Goal: Task Accomplishment & Management: Manage account settings

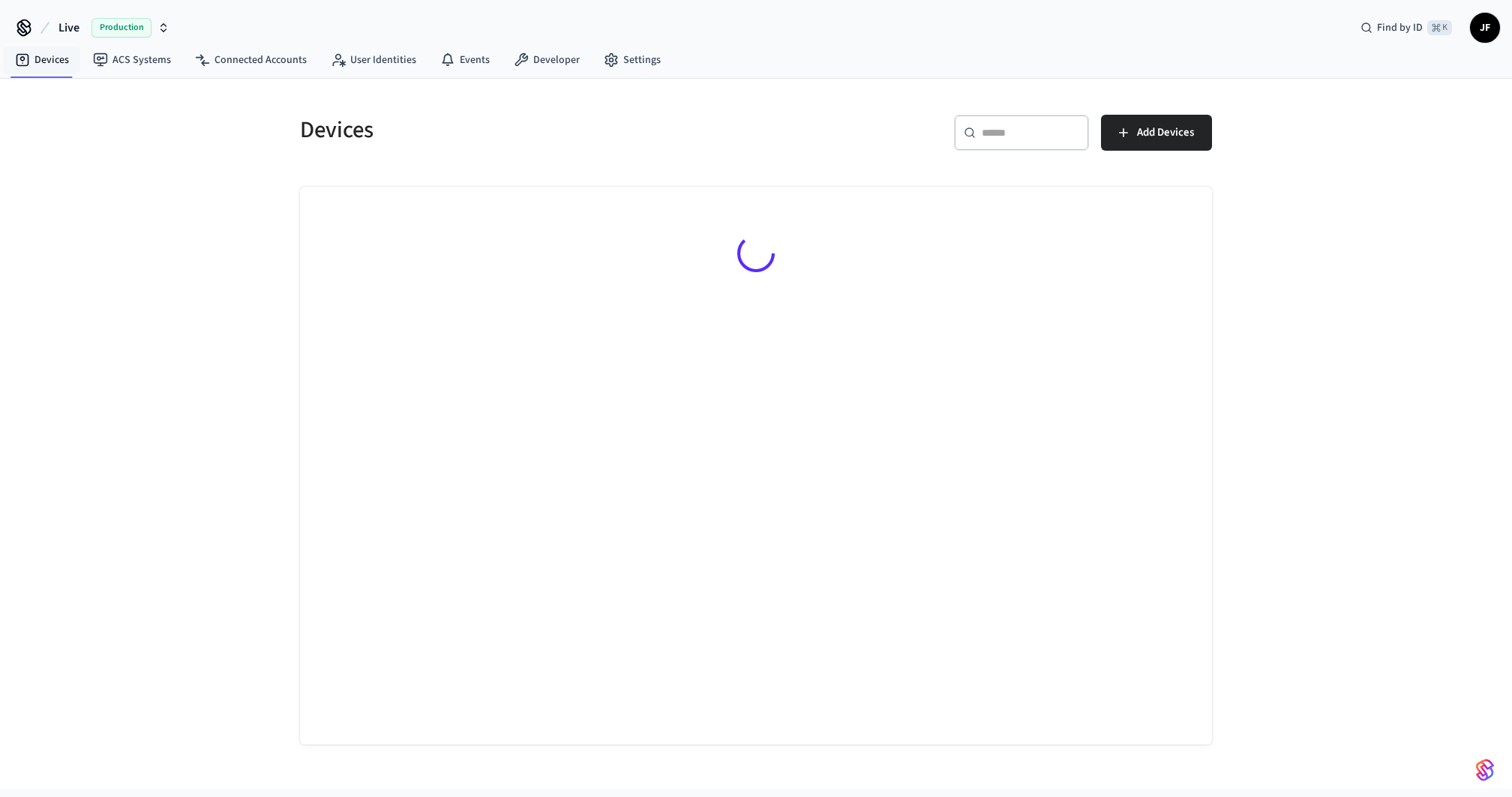
click at [68, 29] on span "Live" at bounding box center [69, 27] width 21 height 18
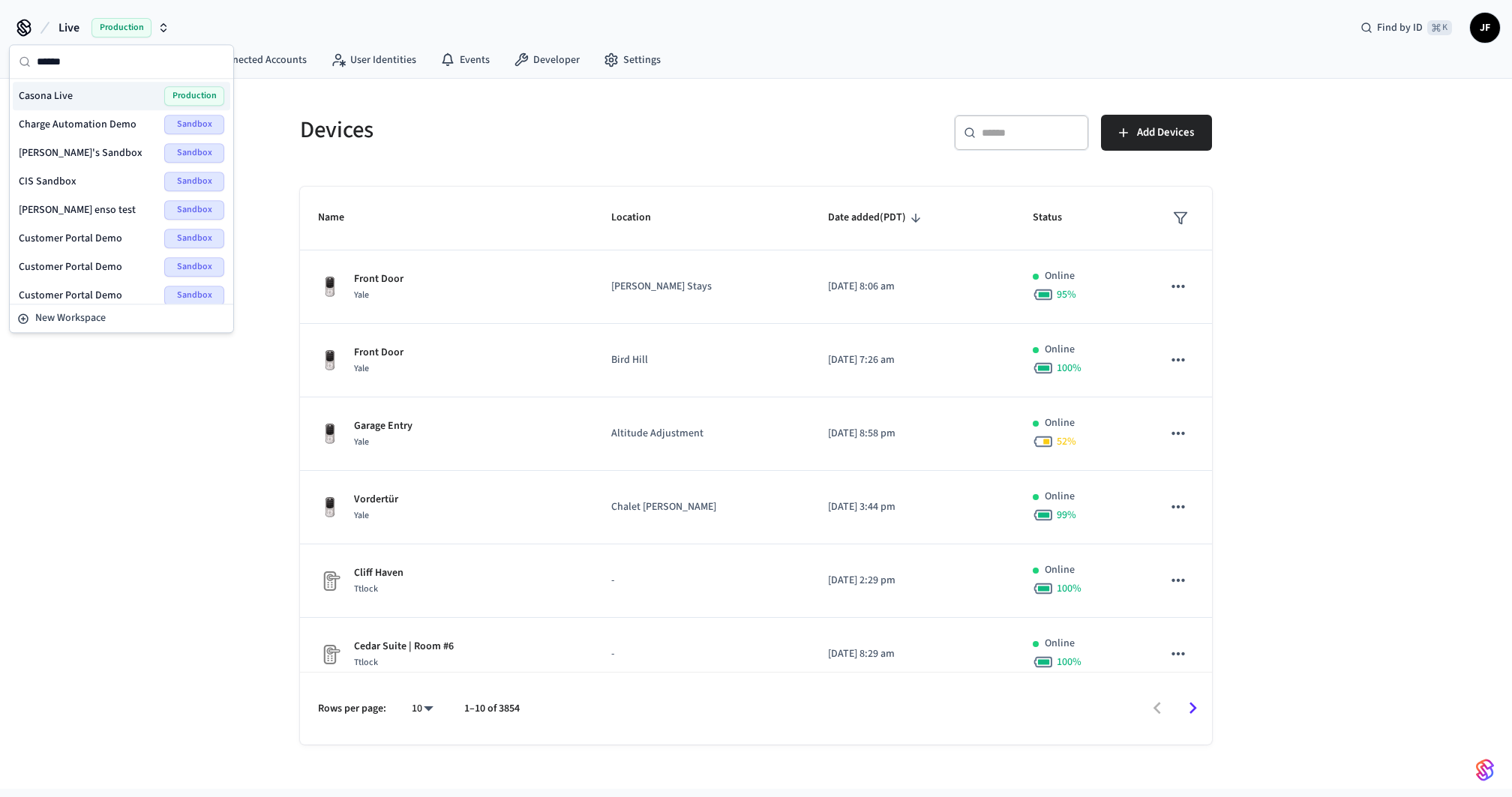
type input "******"
click at [71, 95] on div "Casona Live Production" at bounding box center [121, 96] width 206 height 19
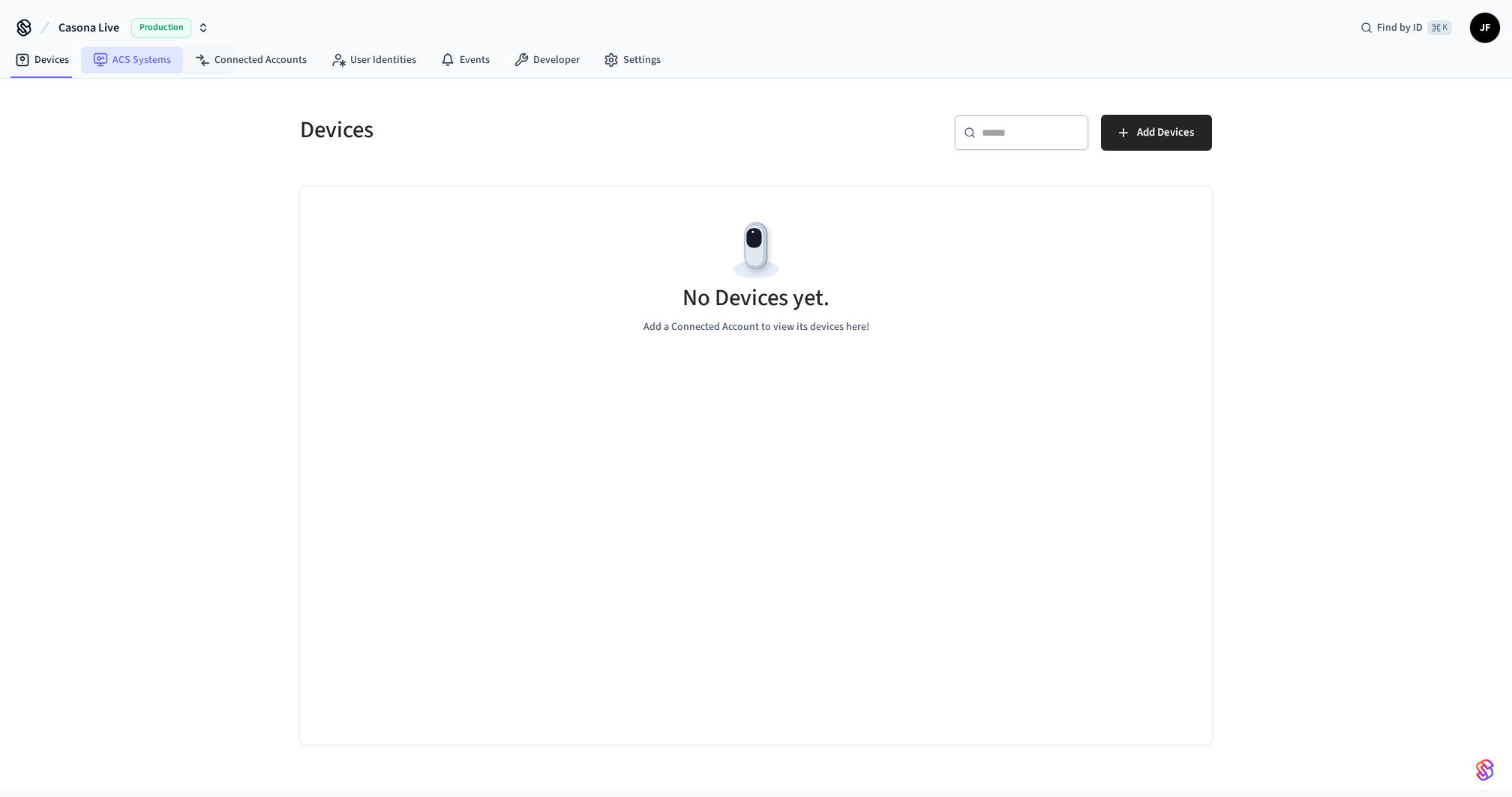
click at [128, 60] on link "ACS Systems" at bounding box center [133, 60] width 102 height 27
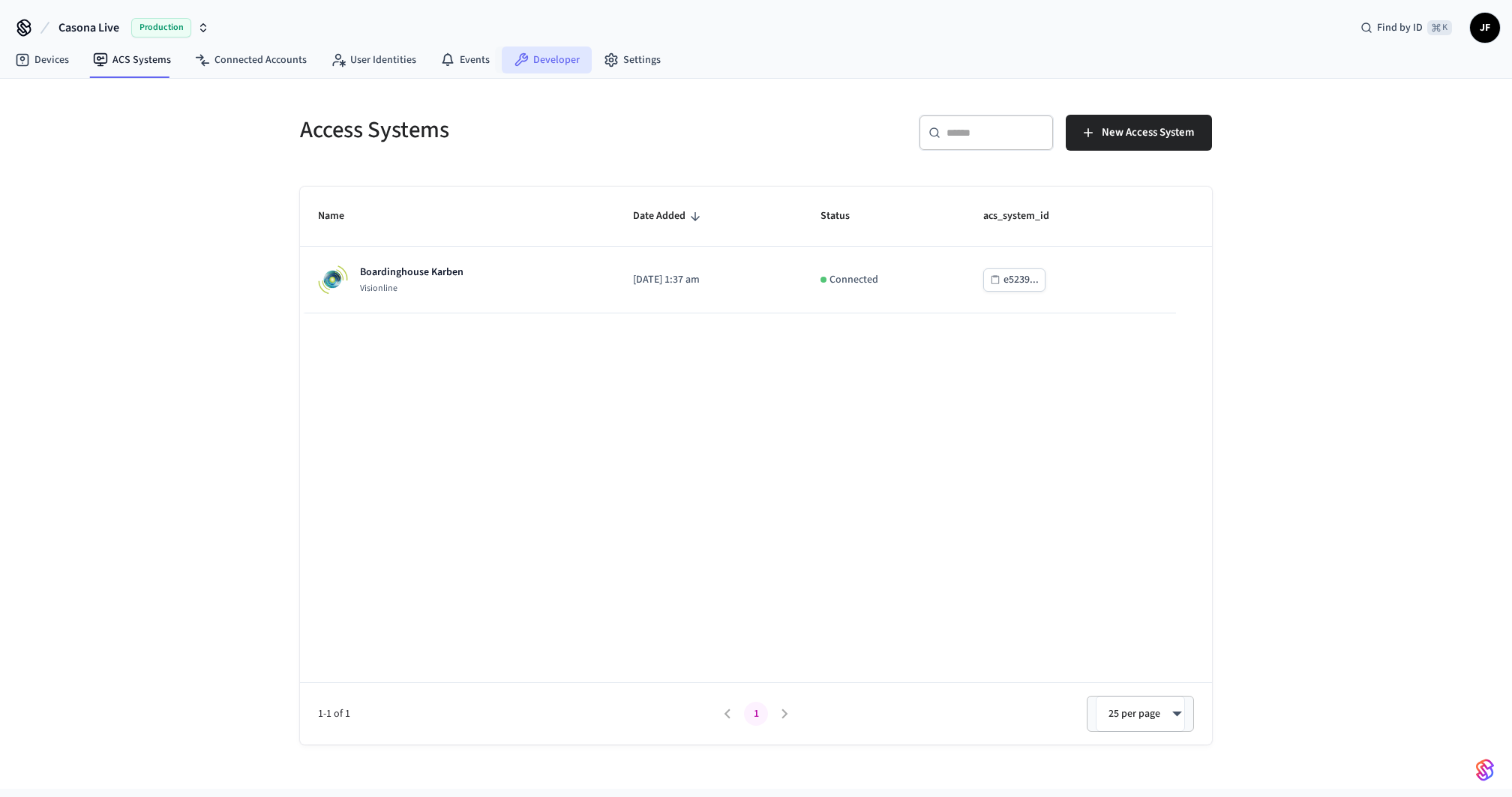
click at [550, 60] on link "Developer" at bounding box center [546, 60] width 90 height 27
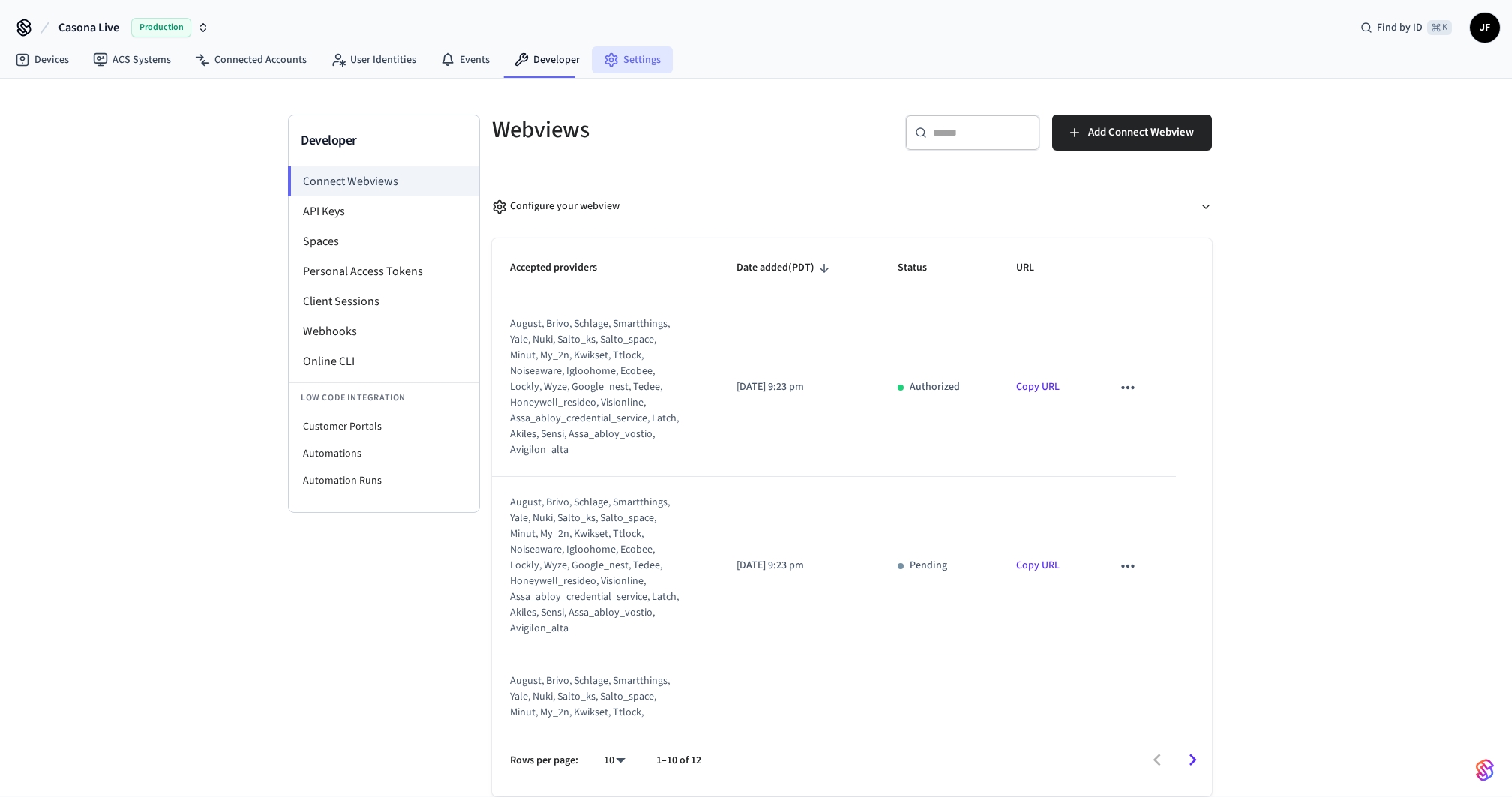
click at [617, 63] on link "Settings" at bounding box center [632, 60] width 81 height 27
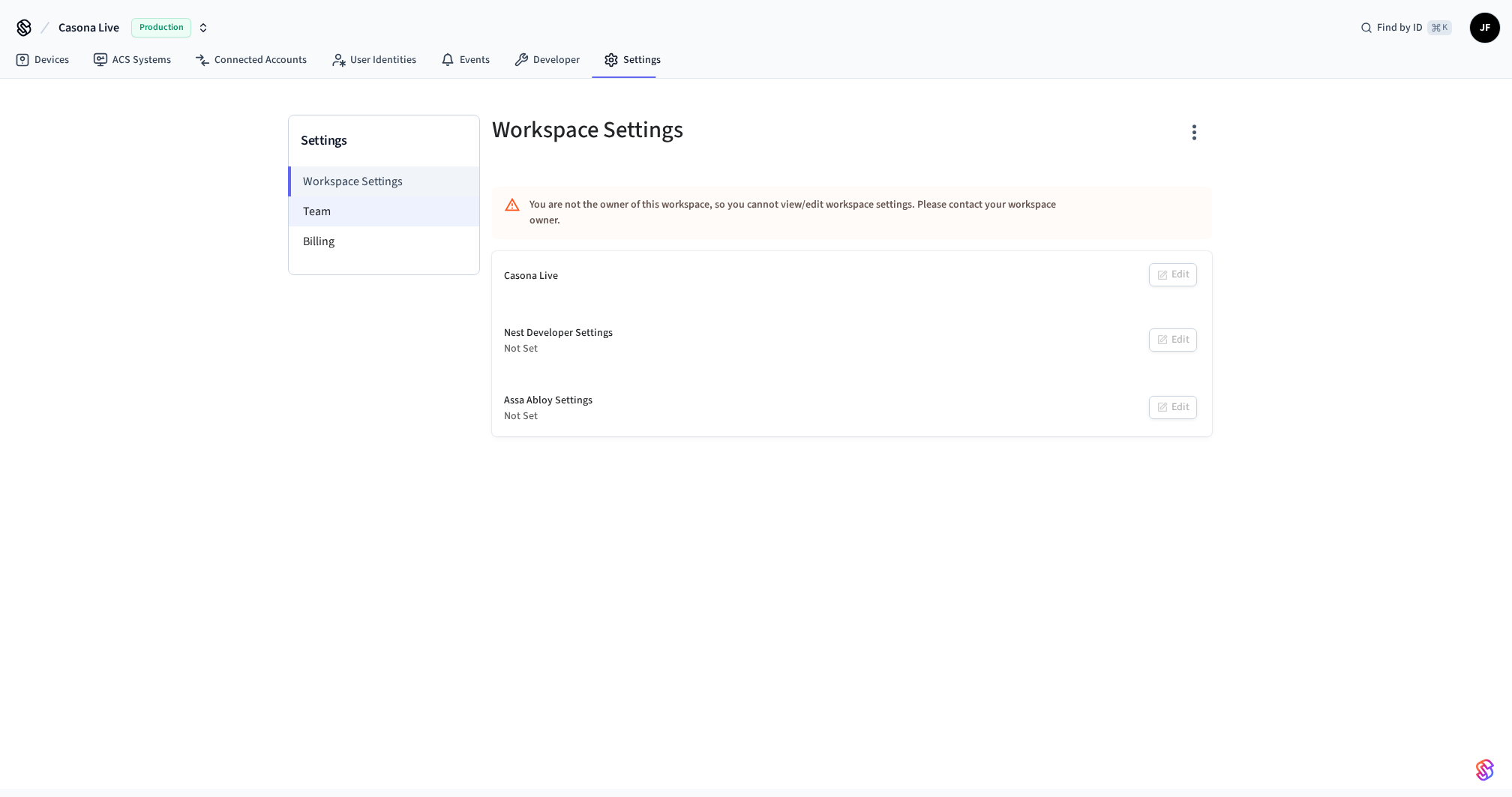
click at [393, 214] on li "Team" at bounding box center [383, 211] width 190 height 30
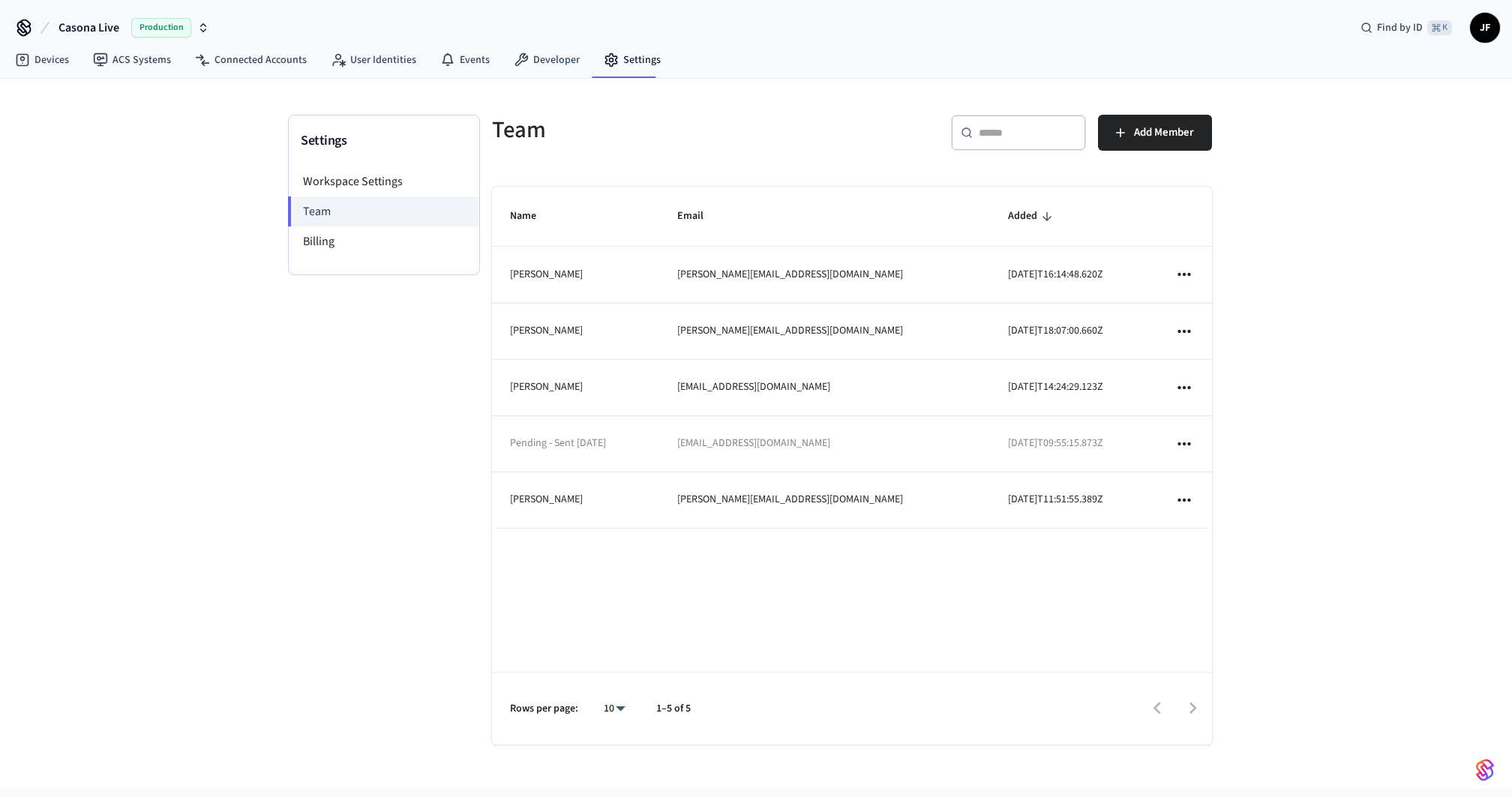
click at [873, 88] on div "Settings Workspace Settings Team Billing Team ​ ​ Add Member Name Email Added […" at bounding box center [756, 427] width 960 height 696
